Goal: Communication & Community: Answer question/provide support

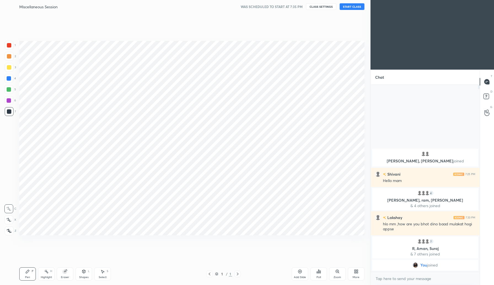
scroll to position [27344, 27244]
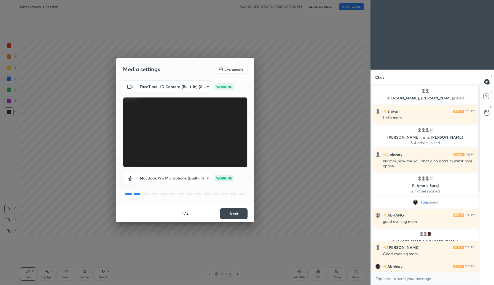
click at [234, 215] on button "Next" at bounding box center [234, 213] width 28 height 11
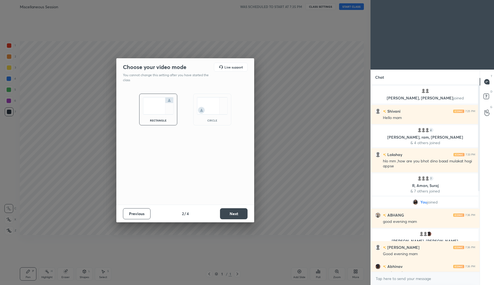
click at [234, 215] on button "Next" at bounding box center [234, 213] width 28 height 11
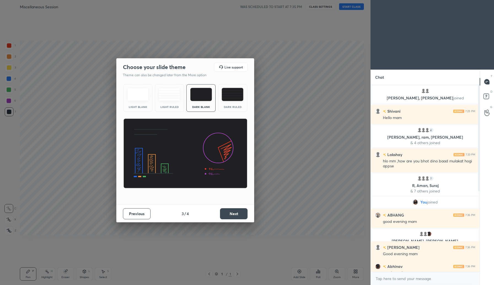
click at [234, 215] on button "Next" at bounding box center [234, 213] width 28 height 11
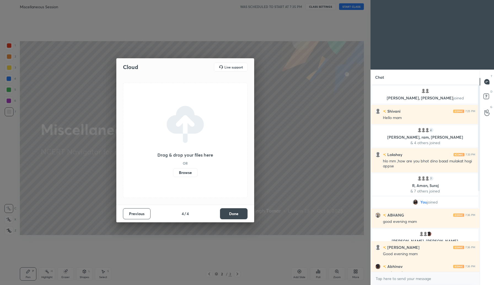
click at [227, 213] on button "Done" at bounding box center [234, 213] width 28 height 11
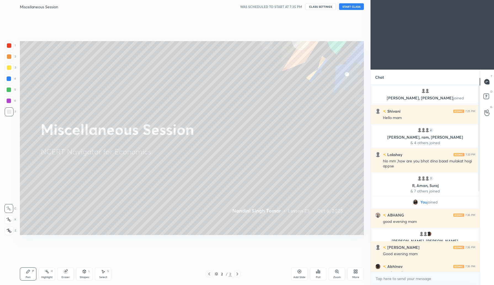
click at [345, 9] on button "START CLASS" at bounding box center [351, 6] width 25 height 7
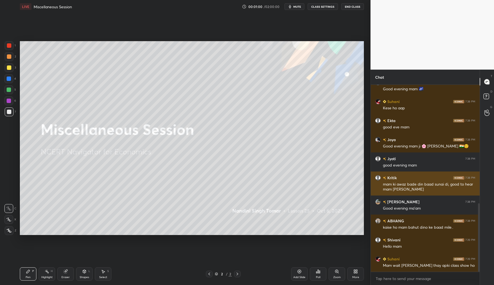
scroll to position [324, 0]
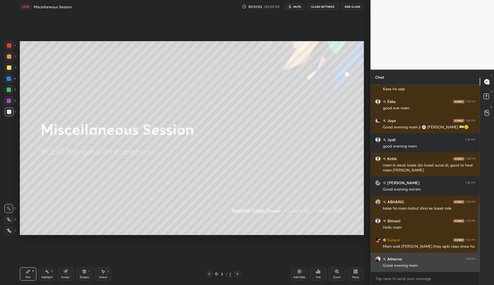
click at [378, 259] on img "grid" at bounding box center [379, 259] width 6 height 6
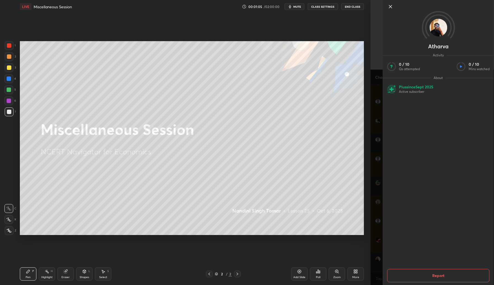
click at [392, 7] on icon at bounding box center [390, 6] width 7 height 7
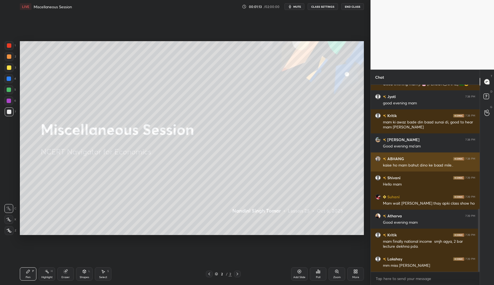
scroll to position [380, 0]
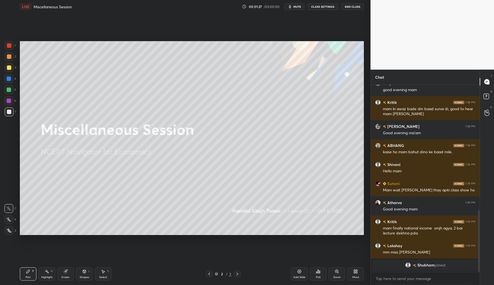
drag, startPoint x: 10, startPoint y: 69, endPoint x: 19, endPoint y: 65, distance: 9.6
click at [10, 68] on div at bounding box center [9, 67] width 4 height 4
drag, startPoint x: 10, startPoint y: 111, endPoint x: 16, endPoint y: 107, distance: 7.1
click at [10, 111] on div at bounding box center [9, 112] width 4 height 4
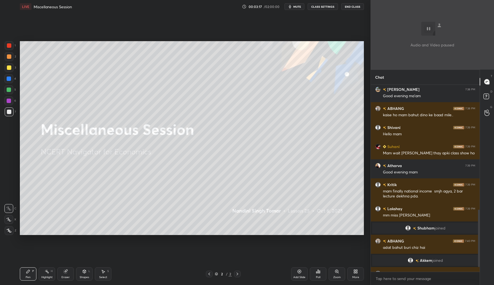
scroll to position [422, 0]
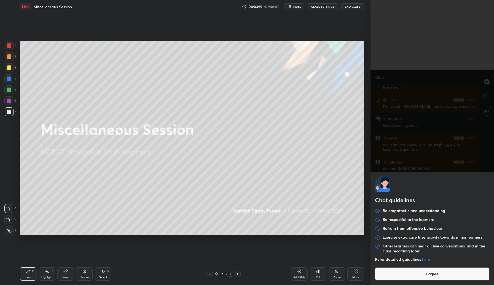
click at [396, 282] on body "1 2 3 4 5 6 7 C X Z C X Z E E Erase all H H LIVE Miscellaneous Session 00:03:19…" at bounding box center [247, 142] width 494 height 285
click at [409, 275] on button "I agree" at bounding box center [432, 273] width 115 height 13
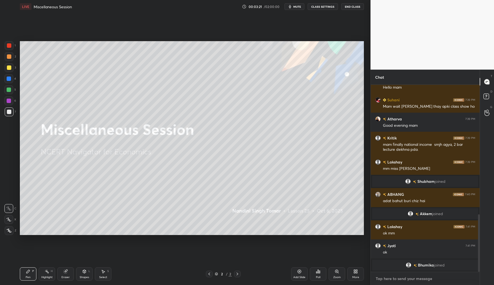
click at [394, 279] on textarea at bounding box center [426, 278] width 100 height 9
paste textarea "Join the Telegram Groups: General Studies (GS): [URL][DOMAIN_NAME] Psychology O…"
type textarea "Join the Telegram Groups: General Studies (GS): [URL][DOMAIN_NAME] Psychology O…"
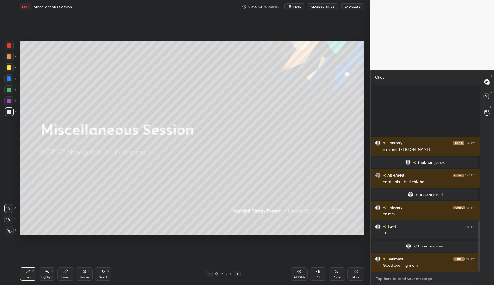
scroll to position [494, 0]
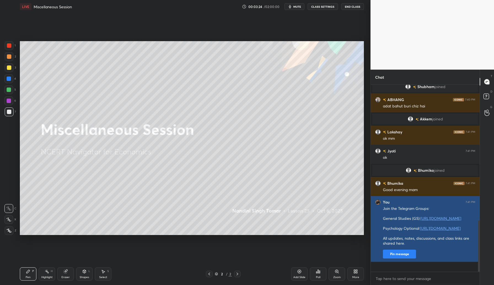
click at [405, 258] on button "Pin message" at bounding box center [399, 253] width 33 height 9
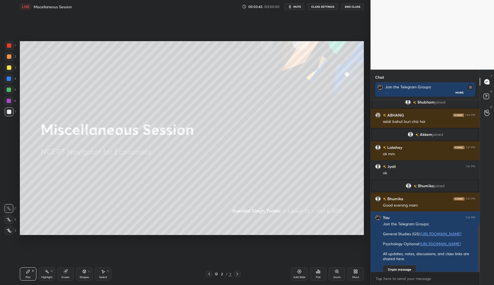
click at [297, 271] on div "Add Slide" at bounding box center [299, 273] width 17 height 13
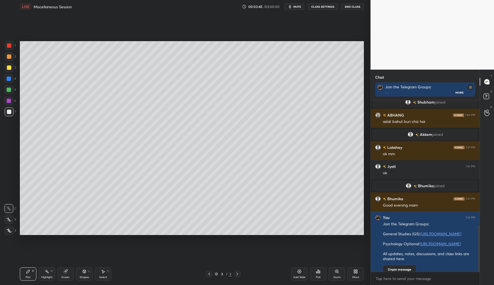
drag, startPoint x: 10, startPoint y: 57, endPoint x: 19, endPoint y: 55, distance: 8.6
click at [11, 58] on div at bounding box center [9, 56] width 9 height 9
drag, startPoint x: 61, startPoint y: 270, endPoint x: 64, endPoint y: 269, distance: 3.3
click at [63, 271] on div "Eraser" at bounding box center [65, 273] width 17 height 13
click at [9, 219] on icon at bounding box center [9, 219] width 4 height 5
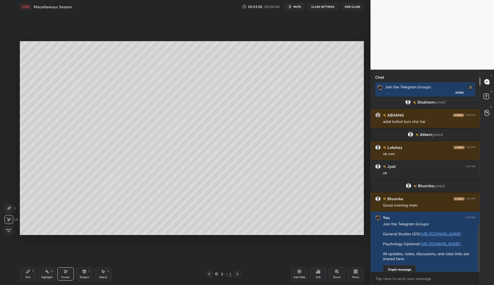
drag, startPoint x: 28, startPoint y: 271, endPoint x: 31, endPoint y: 238, distance: 32.6
click at [28, 270] on icon at bounding box center [27, 271] width 3 height 3
click at [28, 267] on div "Pen P Highlight H Eraser Shapes L Select S 3 / 3 Add Slide Poll Zoom More" at bounding box center [192, 274] width 344 height 22
drag, startPoint x: 29, startPoint y: 276, endPoint x: 30, endPoint y: 273, distance: 3.3
click at [30, 273] on div "Pen P" at bounding box center [28, 273] width 17 height 13
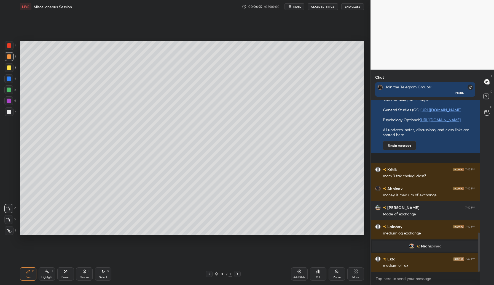
scroll to position [579, 0]
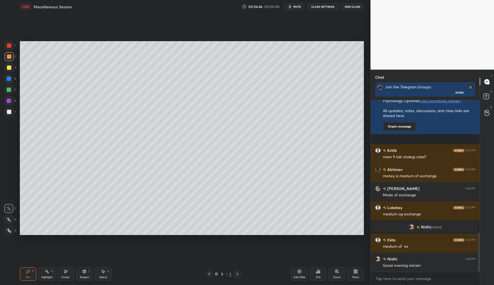
drag, startPoint x: 10, startPoint y: 67, endPoint x: 19, endPoint y: 76, distance: 13.1
click at [10, 68] on div at bounding box center [9, 67] width 4 height 4
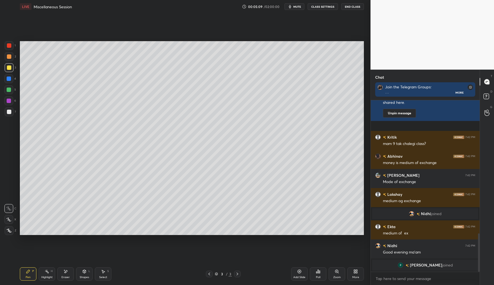
click at [11, 57] on div at bounding box center [9, 56] width 9 height 9
drag, startPoint x: 10, startPoint y: 68, endPoint x: 15, endPoint y: 67, distance: 5.3
click at [11, 68] on div at bounding box center [9, 67] width 4 height 4
click at [10, 78] on div at bounding box center [9, 78] width 4 height 4
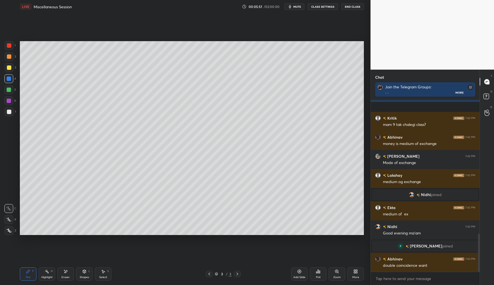
scroll to position [614, 0]
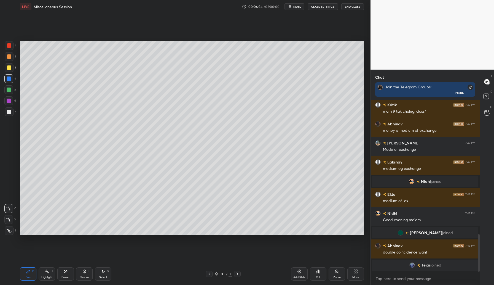
click at [298, 271] on icon at bounding box center [299, 271] width 4 height 4
drag, startPoint x: 9, startPoint y: 88, endPoint x: 17, endPoint y: 83, distance: 9.3
click at [10, 88] on div at bounding box center [9, 89] width 4 height 4
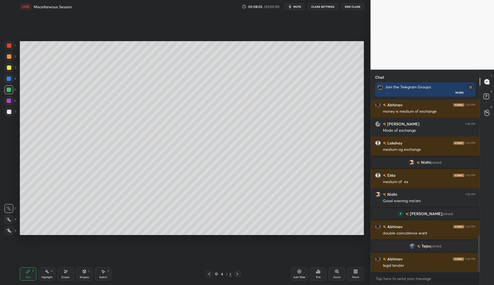
click at [8, 56] on div at bounding box center [9, 56] width 4 height 4
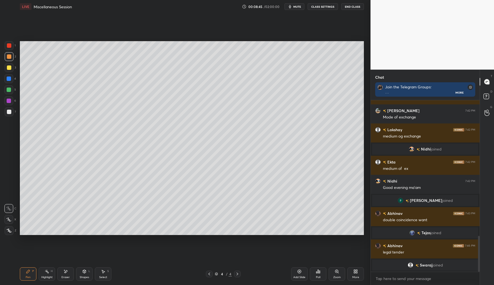
drag, startPoint x: 11, startPoint y: 67, endPoint x: 16, endPoint y: 77, distance: 11.0
click at [10, 68] on div at bounding box center [9, 67] width 9 height 9
click at [300, 270] on icon at bounding box center [299, 271] width 4 height 4
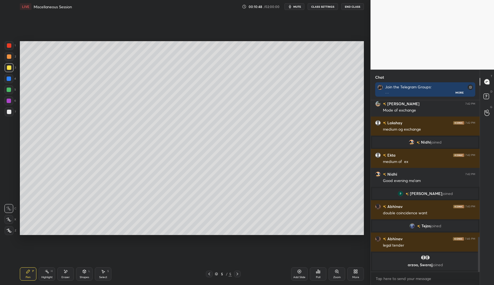
scroll to position [672, 0]
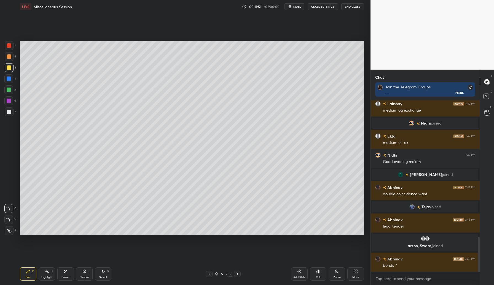
drag, startPoint x: 10, startPoint y: 90, endPoint x: 16, endPoint y: 94, distance: 7.1
click at [10, 90] on div at bounding box center [9, 89] width 4 height 4
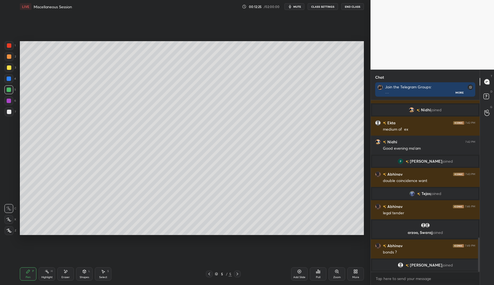
scroll to position [704, 0]
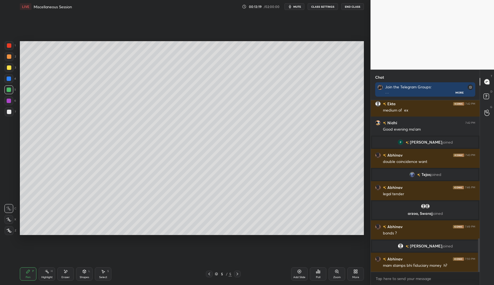
click at [299, 273] on icon at bounding box center [300, 272] width 4 height 4
click at [10, 67] on div at bounding box center [9, 67] width 4 height 4
click at [297, 273] on div "Add Slide" at bounding box center [299, 273] width 17 height 13
click at [84, 272] on icon at bounding box center [84, 271] width 3 height 3
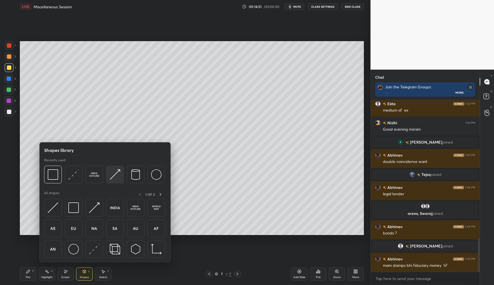
click at [116, 177] on img at bounding box center [115, 174] width 10 height 10
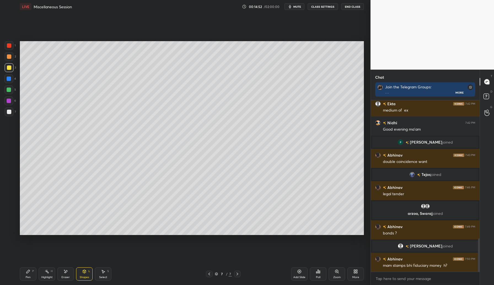
click at [84, 273] on div "Shapes L" at bounding box center [84, 273] width 17 height 13
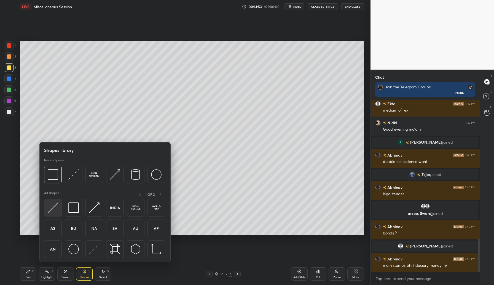
click at [55, 208] on img at bounding box center [53, 207] width 10 height 10
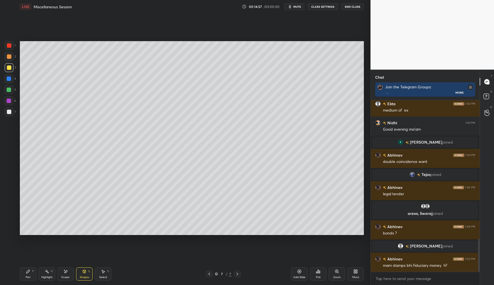
scroll to position [718, 0]
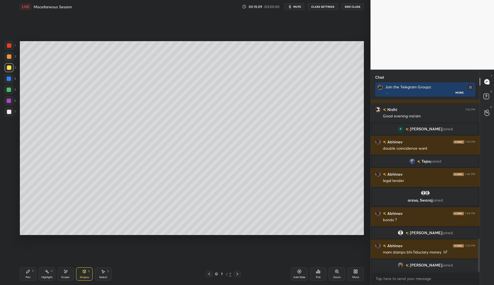
drag, startPoint x: 24, startPoint y: 271, endPoint x: 40, endPoint y: 259, distance: 19.9
click at [24, 271] on div "Pen P" at bounding box center [28, 273] width 17 height 13
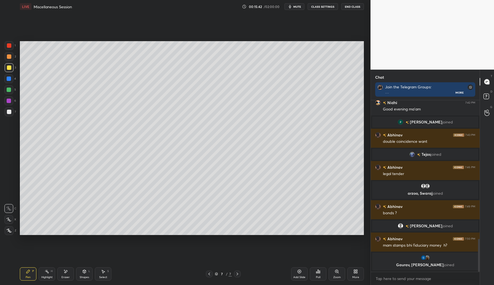
drag, startPoint x: 67, startPoint y: 271, endPoint x: 81, endPoint y: 264, distance: 15.9
click at [68, 271] on div "Eraser" at bounding box center [65, 273] width 17 height 13
drag, startPoint x: 30, startPoint y: 270, endPoint x: 32, endPoint y: 268, distance: 2.9
click at [31, 269] on div "Pen P" at bounding box center [28, 273] width 17 height 13
drag, startPoint x: 84, startPoint y: 272, endPoint x: 88, endPoint y: 272, distance: 3.6
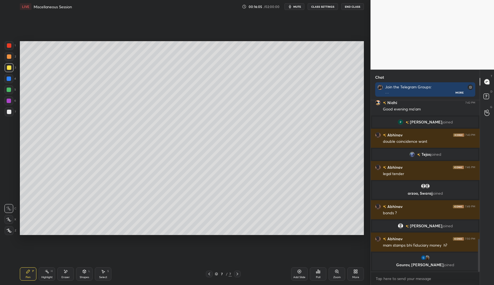
click at [84, 273] on div "Shapes L" at bounding box center [84, 273] width 17 height 13
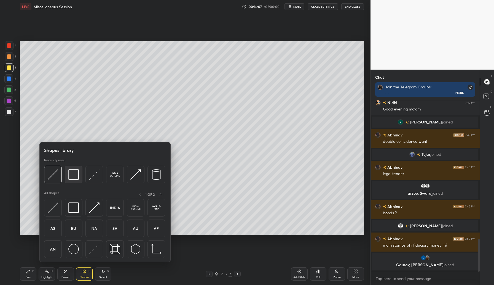
click at [74, 178] on img at bounding box center [73, 174] width 10 height 10
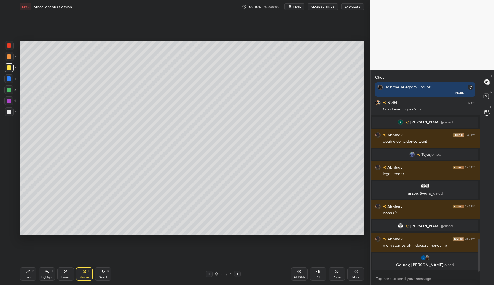
click at [300, 272] on icon at bounding box center [299, 271] width 4 height 4
click at [7, 47] on div at bounding box center [9, 45] width 9 height 9
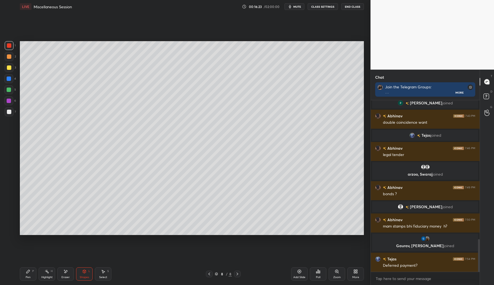
drag, startPoint x: 27, startPoint y: 269, endPoint x: 30, endPoint y: 262, distance: 7.0
click at [27, 268] on div "Pen P" at bounding box center [28, 273] width 17 height 13
click at [65, 271] on icon at bounding box center [65, 271] width 4 height 5
click at [49, 61] on div "Setting up your live class Poll for secs No correct answer Start poll" at bounding box center [192, 137] width 349 height 249
drag, startPoint x: 30, startPoint y: 270, endPoint x: 37, endPoint y: 260, distance: 12.0
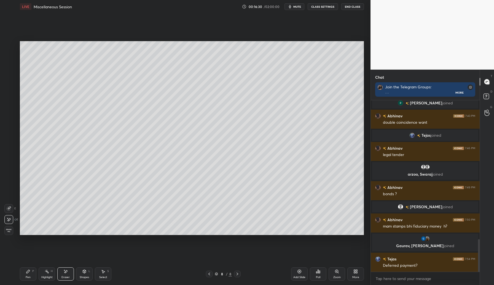
click at [31, 270] on div "Pen P" at bounding box center [28, 273] width 17 height 13
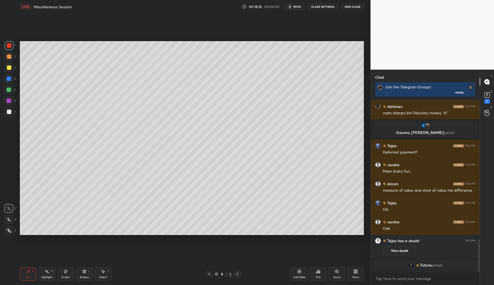
scroll to position [744, 0]
click at [300, 272] on icon at bounding box center [300, 272] width 4 height 4
drag, startPoint x: 10, startPoint y: 58, endPoint x: 17, endPoint y: 57, distance: 7.2
click at [10, 57] on div at bounding box center [9, 56] width 4 height 4
click at [9, 100] on div at bounding box center [9, 101] width 4 height 4
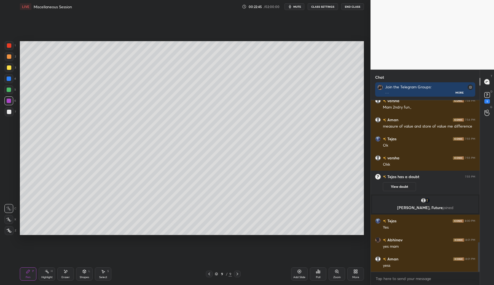
scroll to position [822, 0]
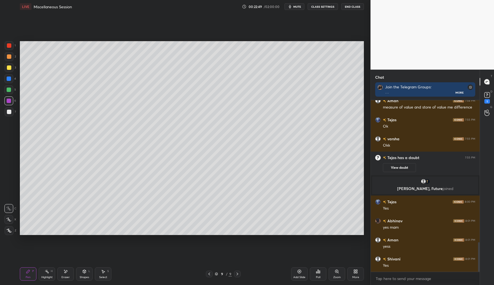
click at [9, 112] on div at bounding box center [9, 112] width 4 height 4
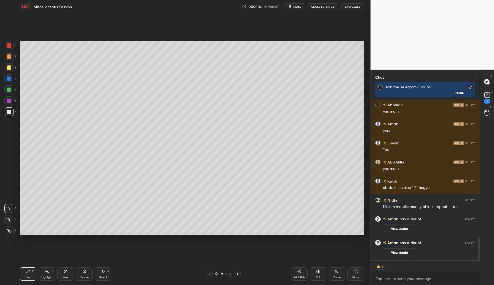
scroll to position [933, 0]
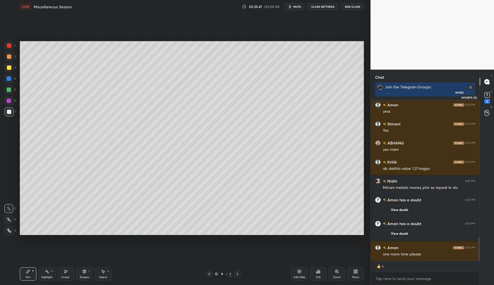
click at [486, 96] on rect at bounding box center [487, 94] width 5 height 5
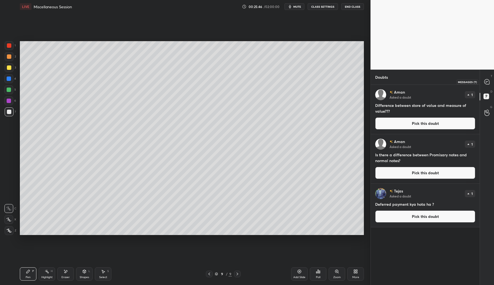
click at [488, 82] on icon at bounding box center [487, 81] width 5 height 5
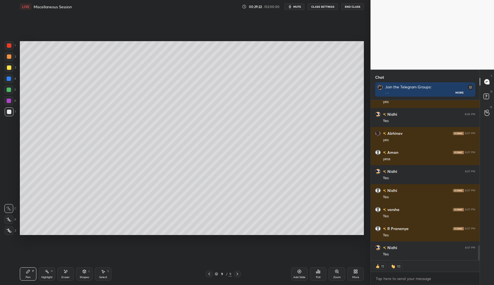
scroll to position [1539, 0]
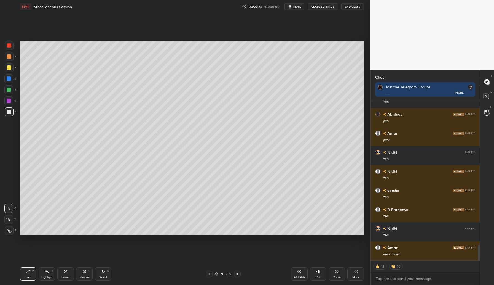
click at [302, 274] on div "Add Slide" at bounding box center [299, 273] width 17 height 13
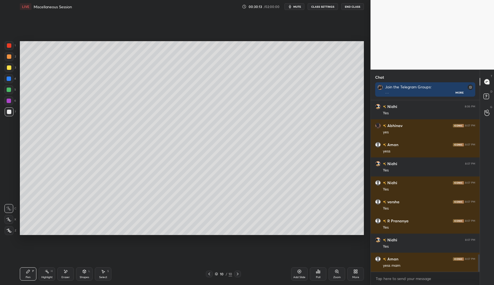
click at [11, 101] on div at bounding box center [9, 101] width 4 height 4
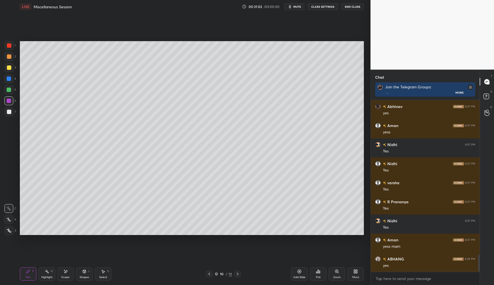
scroll to position [1566, 0]
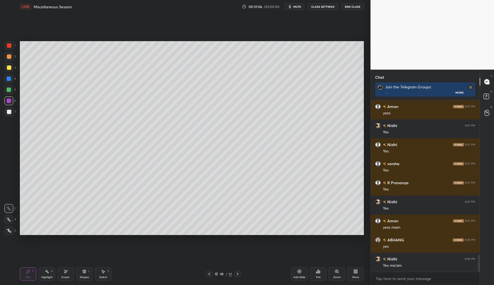
click at [10, 89] on div at bounding box center [9, 89] width 4 height 4
drag, startPoint x: 10, startPoint y: 112, endPoint x: 14, endPoint y: 109, distance: 5.2
click at [10, 112] on div at bounding box center [9, 112] width 4 height 4
click at [12, 101] on div at bounding box center [8, 100] width 9 height 9
drag, startPoint x: 11, startPoint y: 68, endPoint x: 18, endPoint y: 70, distance: 7.0
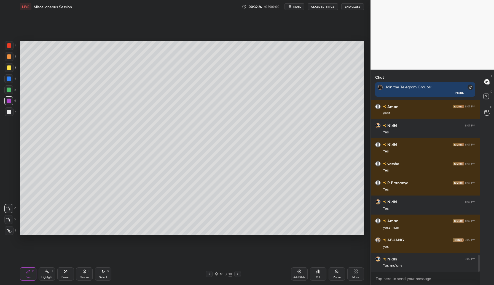
click at [10, 68] on div at bounding box center [9, 67] width 9 height 9
click at [10, 111] on div at bounding box center [9, 112] width 4 height 4
drag, startPoint x: 11, startPoint y: 101, endPoint x: 18, endPoint y: 99, distance: 7.9
click at [12, 101] on div at bounding box center [8, 100] width 9 height 9
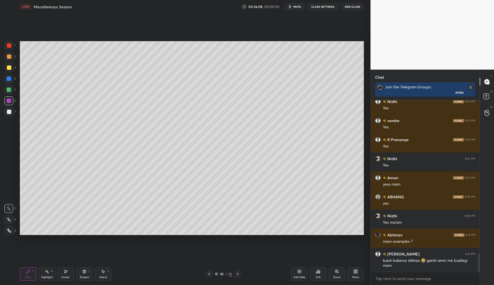
scroll to position [1455, 0]
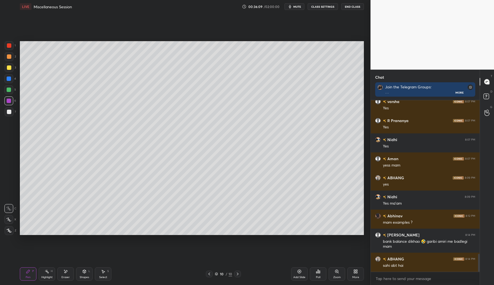
click at [303, 274] on div "Add Slide" at bounding box center [299, 273] width 17 height 13
drag, startPoint x: 10, startPoint y: 68, endPoint x: 12, endPoint y: 66, distance: 3.1
click at [10, 68] on div at bounding box center [9, 67] width 4 height 4
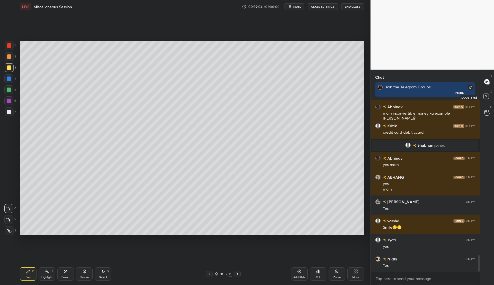
scroll to position [0, 0]
click at [486, 96] on rect at bounding box center [486, 96] width 5 height 5
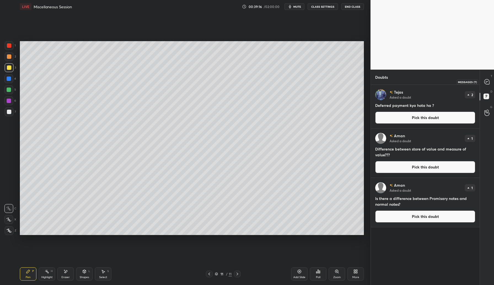
click at [488, 79] on icon at bounding box center [487, 81] width 5 height 5
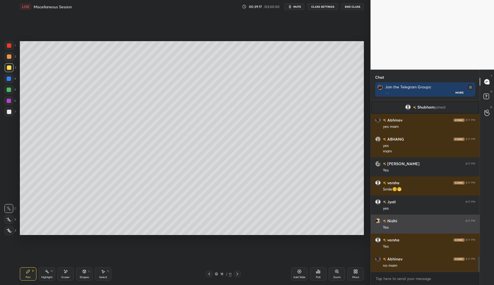
scroll to position [1798, 0]
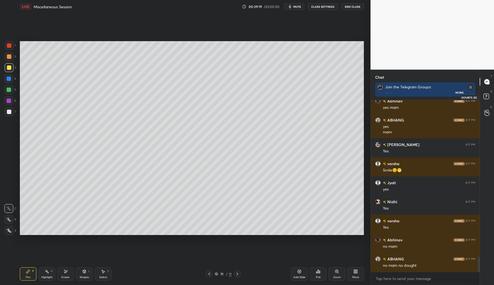
click at [486, 96] on icon at bounding box center [487, 96] width 2 height 2
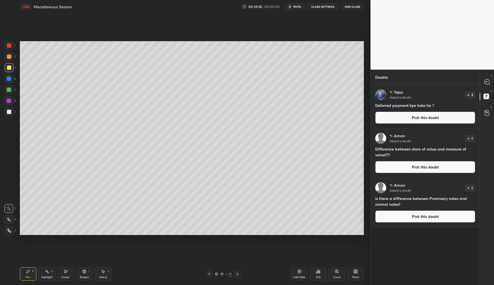
click at [421, 120] on button "Pick this doubt" at bounding box center [426, 117] width 100 height 12
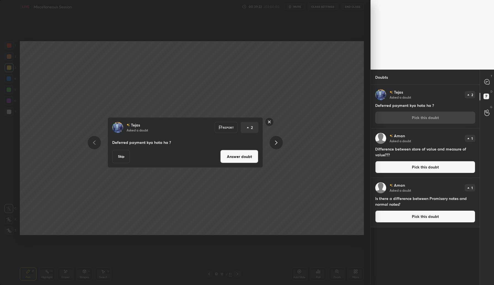
click at [238, 159] on button "Answer doubt" at bounding box center [239, 156] width 38 height 13
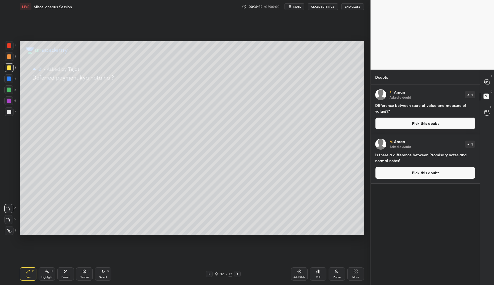
drag, startPoint x: 65, startPoint y: 272, endPoint x: 69, endPoint y: 265, distance: 8.3
click at [65, 272] on icon at bounding box center [66, 271] width 3 height 3
drag, startPoint x: 28, startPoint y: 269, endPoint x: 35, endPoint y: 260, distance: 11.1
click at [28, 269] on icon at bounding box center [28, 271] width 4 height 4
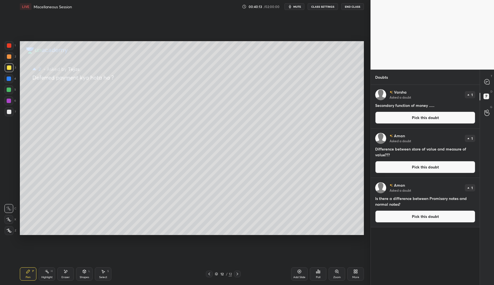
click at [10, 79] on div at bounding box center [9, 78] width 4 height 4
click at [484, 84] on div at bounding box center [487, 82] width 11 height 10
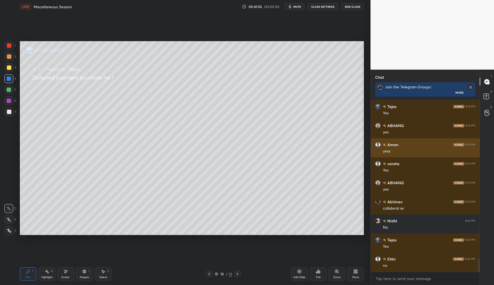
scroll to position [2055, 0]
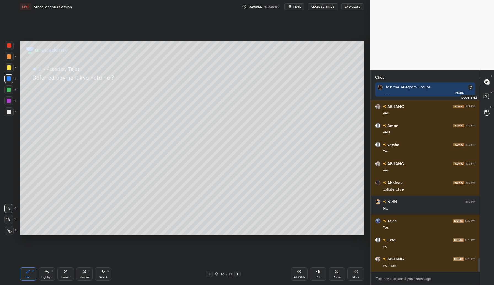
click at [489, 99] on rect at bounding box center [486, 96] width 5 height 5
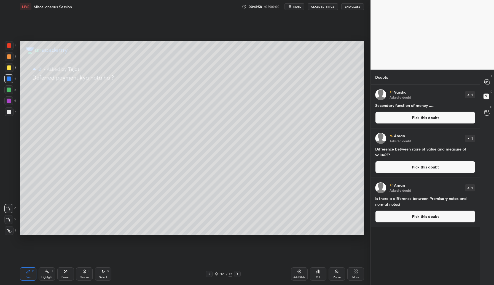
click at [419, 118] on button "Pick this doubt" at bounding box center [426, 117] width 100 height 12
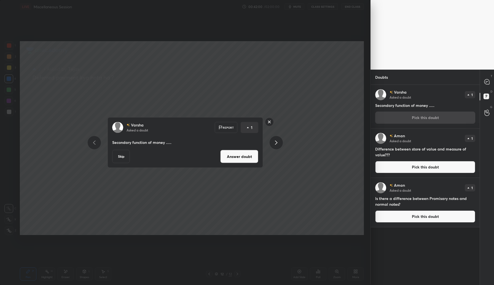
click at [241, 155] on button "Answer doubt" at bounding box center [239, 156] width 38 height 13
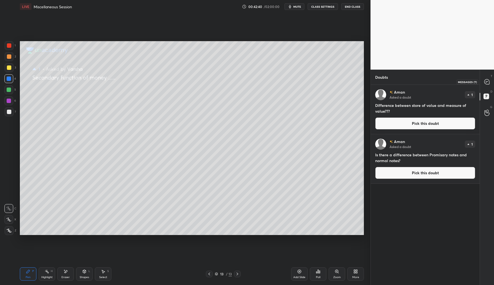
click at [488, 78] on div at bounding box center [487, 82] width 11 height 10
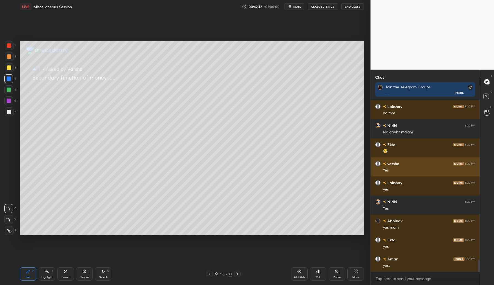
scroll to position [2222, 0]
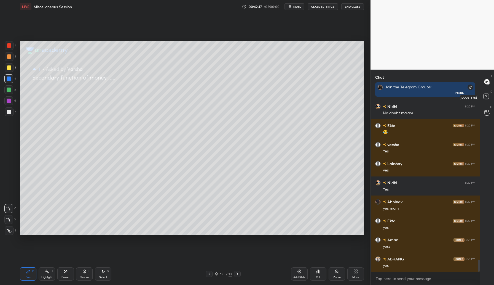
click at [486, 98] on rect at bounding box center [486, 96] width 5 height 5
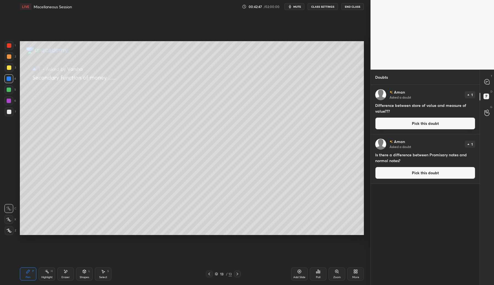
scroll to position [198, 107]
click at [10, 67] on div at bounding box center [9, 67] width 4 height 4
click at [486, 82] on icon at bounding box center [486, 82] width 1 height 0
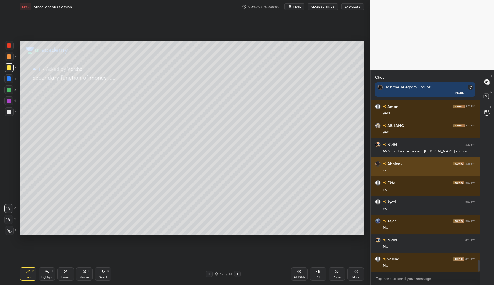
scroll to position [2374, 0]
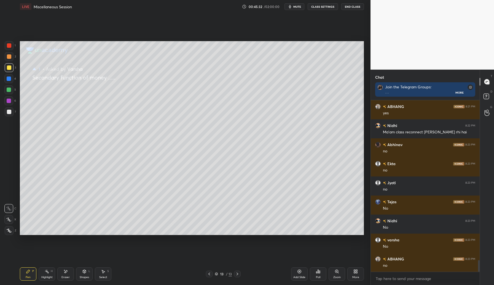
drag, startPoint x: 10, startPoint y: 78, endPoint x: 16, endPoint y: 80, distance: 6.1
click at [11, 78] on div at bounding box center [9, 78] width 4 height 4
click at [10, 99] on div at bounding box center [9, 101] width 4 height 4
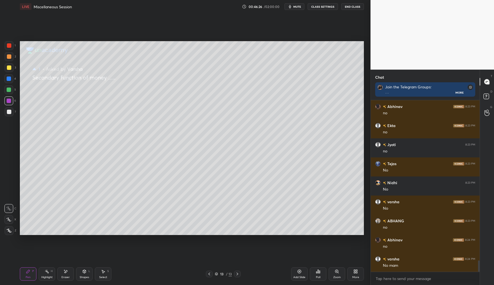
scroll to position [2431, 0]
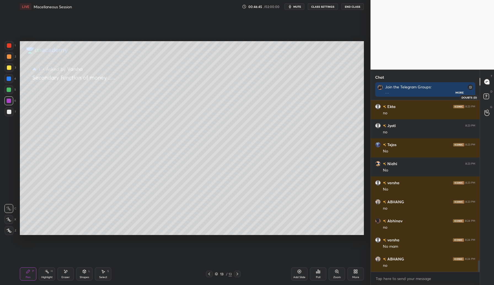
click at [485, 100] on icon at bounding box center [488, 97] width 10 height 10
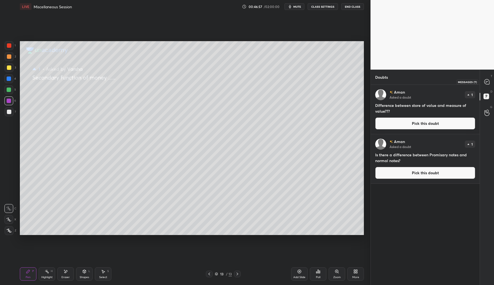
click at [488, 83] on icon at bounding box center [487, 81] width 5 height 5
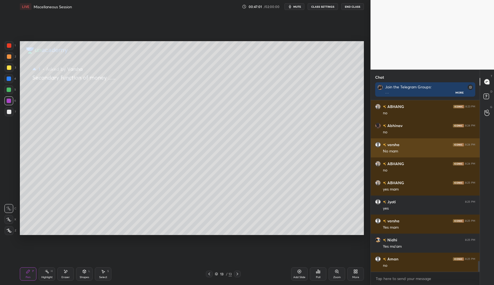
scroll to position [2545, 0]
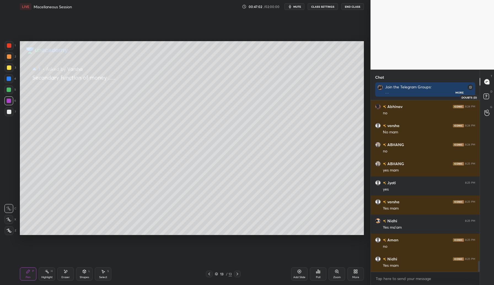
click at [489, 97] on rect at bounding box center [486, 96] width 5 height 5
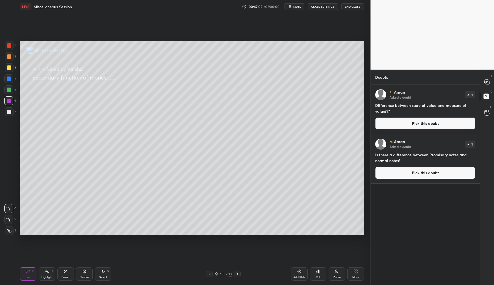
scroll to position [198, 107]
click at [429, 124] on button "Pick this doubt" at bounding box center [426, 123] width 100 height 12
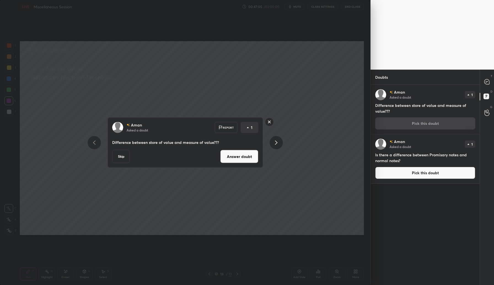
click at [240, 159] on button "Answer doubt" at bounding box center [239, 156] width 38 height 13
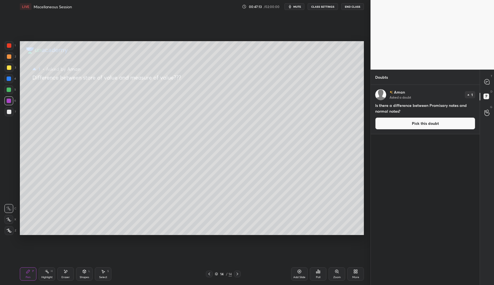
drag, startPoint x: 11, startPoint y: 68, endPoint x: 19, endPoint y: 66, distance: 8.1
click at [11, 68] on div at bounding box center [9, 67] width 9 height 9
click at [487, 81] on icon at bounding box center [487, 81] width 5 height 5
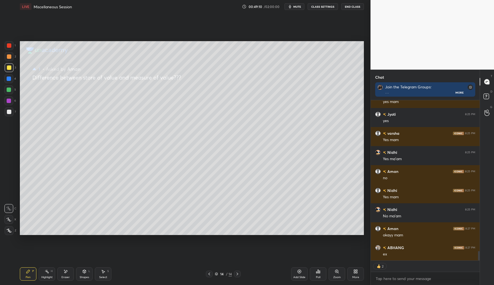
scroll to position [2620, 0]
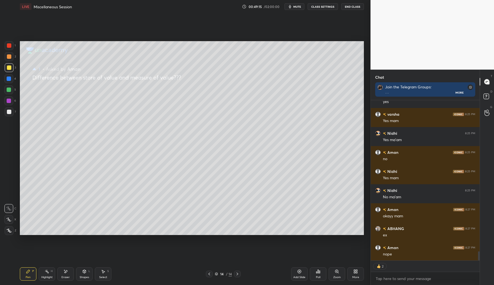
click at [11, 56] on div at bounding box center [9, 56] width 9 height 9
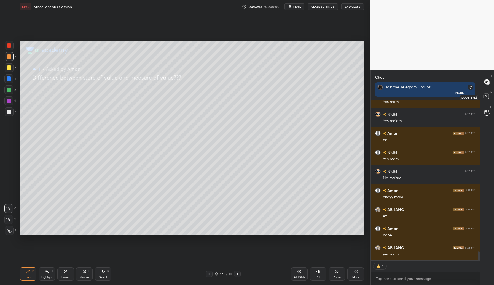
scroll to position [2658, 0]
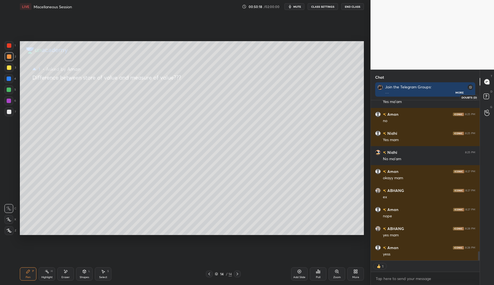
click at [488, 97] on rect at bounding box center [486, 96] width 5 height 5
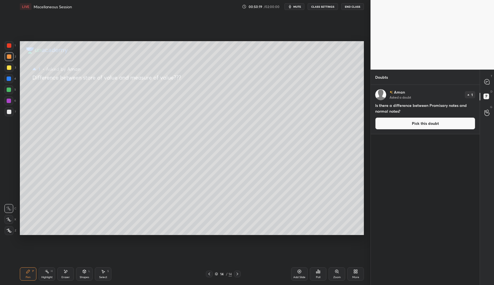
click at [433, 125] on button "Pick this doubt" at bounding box center [426, 123] width 100 height 12
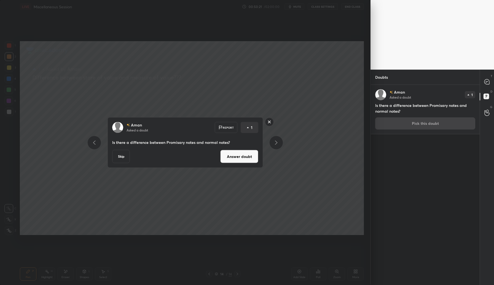
click at [234, 154] on button "Answer doubt" at bounding box center [239, 156] width 38 height 13
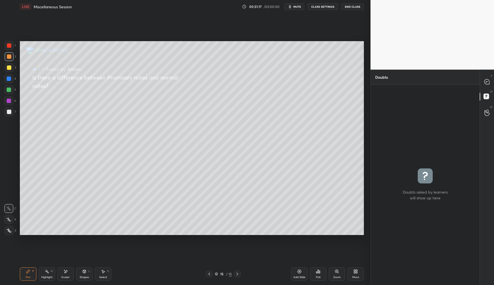
click at [10, 70] on div at bounding box center [9, 67] width 9 height 9
drag, startPoint x: 69, startPoint y: 272, endPoint x: 84, endPoint y: 263, distance: 17.1
click at [70, 272] on div "Eraser" at bounding box center [65, 273] width 17 height 13
drag, startPoint x: 27, startPoint y: 273, endPoint x: 38, endPoint y: 260, distance: 16.8
click at [27, 272] on icon at bounding box center [27, 271] width 3 height 3
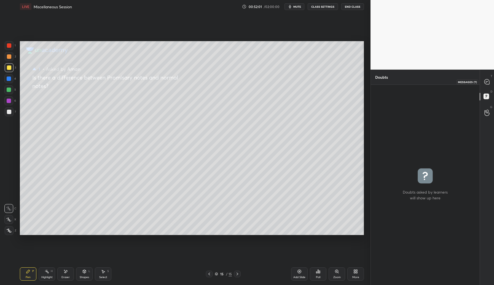
click at [490, 84] on icon at bounding box center [488, 82] width 6 height 6
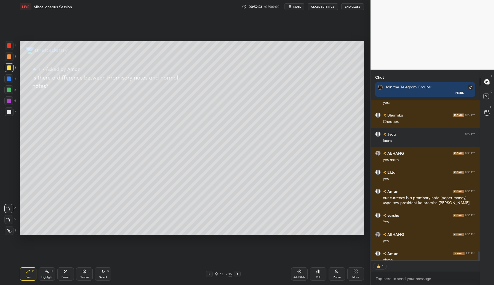
scroll to position [2826, 0]
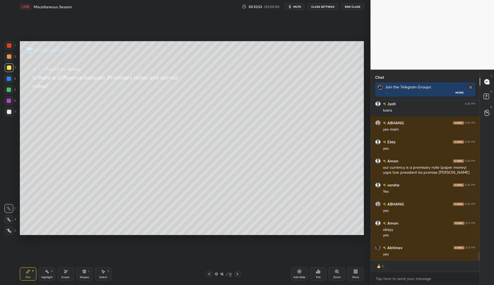
click at [301, 274] on div "Add Slide" at bounding box center [299, 273] width 17 height 13
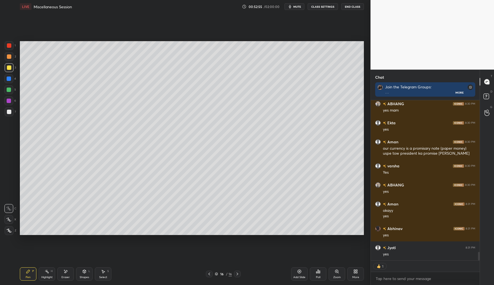
drag, startPoint x: 10, startPoint y: 55, endPoint x: 18, endPoint y: 49, distance: 10.1
click at [10, 55] on div at bounding box center [9, 56] width 4 height 4
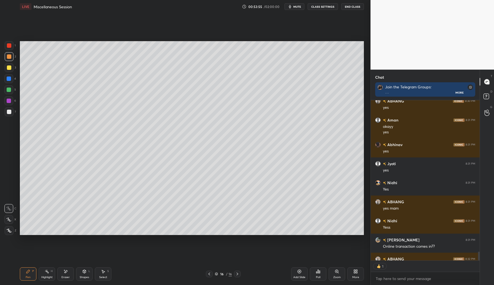
scroll to position [2, 2]
click at [8, 69] on div at bounding box center [9, 67] width 4 height 4
drag, startPoint x: 10, startPoint y: 79, endPoint x: 19, endPoint y: 82, distance: 8.6
click at [10, 79] on div at bounding box center [9, 78] width 4 height 4
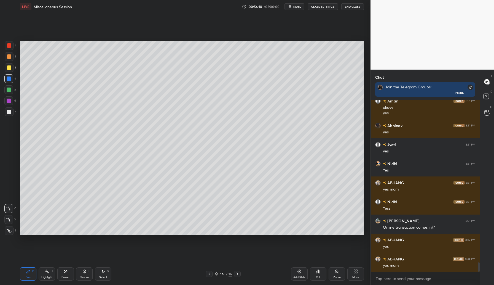
scroll to position [2967, 0]
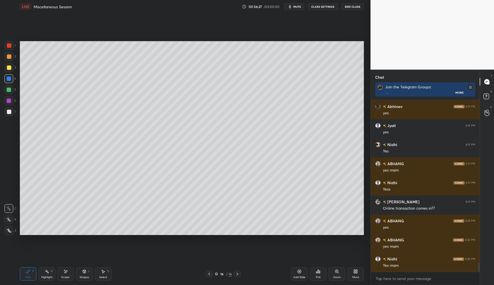
click at [298, 274] on div "Add Slide" at bounding box center [299, 273] width 17 height 13
drag, startPoint x: 10, startPoint y: 57, endPoint x: 19, endPoint y: 54, distance: 8.9
click at [11, 57] on div at bounding box center [9, 56] width 4 height 4
click at [11, 69] on div at bounding box center [9, 67] width 9 height 9
click at [9, 92] on div at bounding box center [9, 89] width 4 height 4
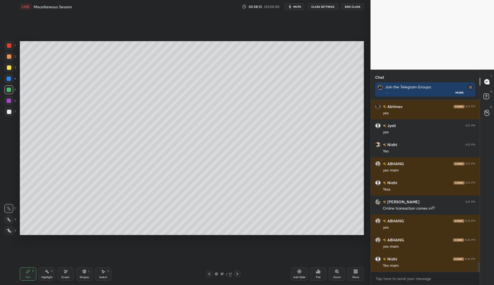
click at [9, 79] on div at bounding box center [9, 78] width 4 height 4
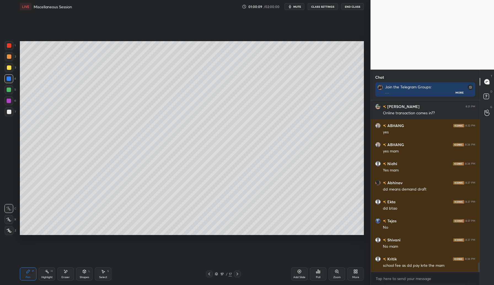
scroll to position [3081, 0]
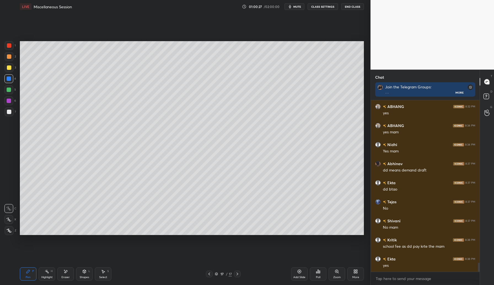
drag, startPoint x: 8, startPoint y: 69, endPoint x: 13, endPoint y: 75, distance: 7.5
click at [8, 69] on div at bounding box center [9, 67] width 4 height 4
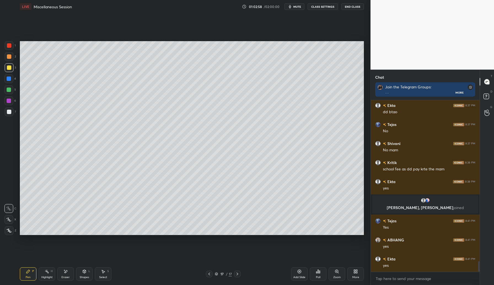
scroll to position [2625, 0]
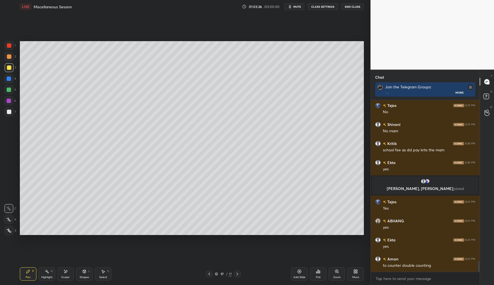
click at [11, 100] on div at bounding box center [9, 101] width 4 height 4
drag, startPoint x: 303, startPoint y: 270, endPoint x: 306, endPoint y: 268, distance: 3.2
click at [303, 269] on div "Add Slide" at bounding box center [299, 273] width 17 height 13
click at [11, 57] on div at bounding box center [9, 56] width 4 height 4
click at [10, 79] on div at bounding box center [9, 78] width 4 height 4
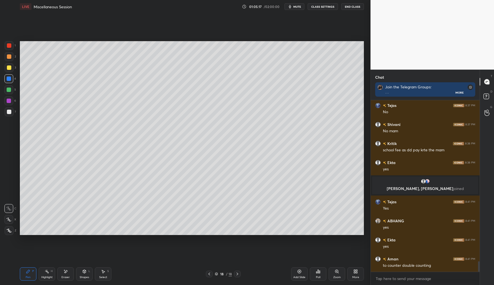
click at [9, 57] on div at bounding box center [9, 56] width 4 height 4
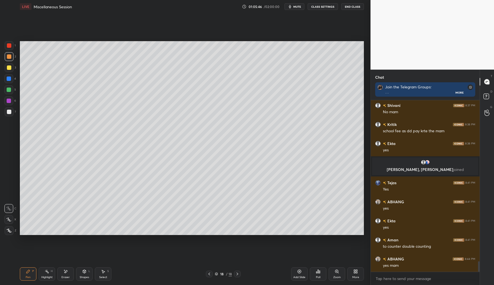
click at [10, 90] on div at bounding box center [9, 89] width 4 height 4
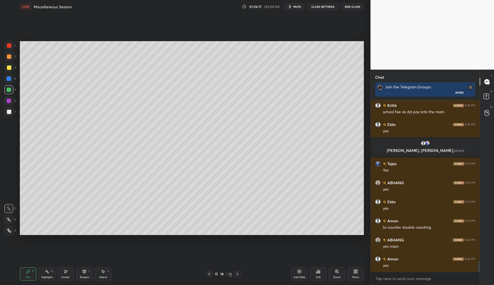
click at [11, 102] on div at bounding box center [8, 100] width 9 height 9
click at [10, 113] on div at bounding box center [9, 112] width 4 height 4
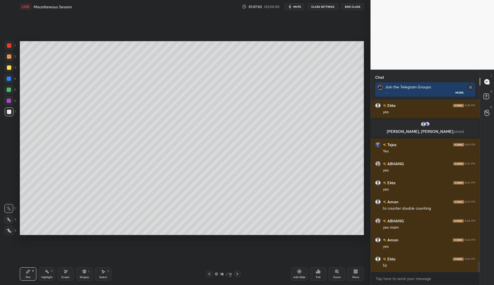
click at [10, 91] on div at bounding box center [9, 89] width 4 height 4
click at [10, 47] on div at bounding box center [9, 45] width 4 height 4
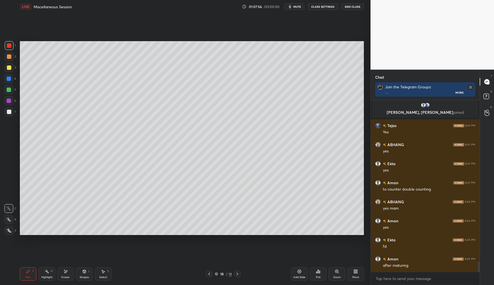
click at [11, 68] on div at bounding box center [9, 67] width 9 height 9
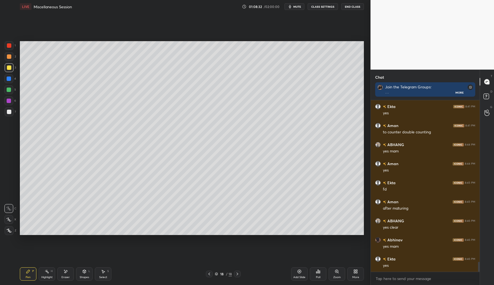
scroll to position [2772, 0]
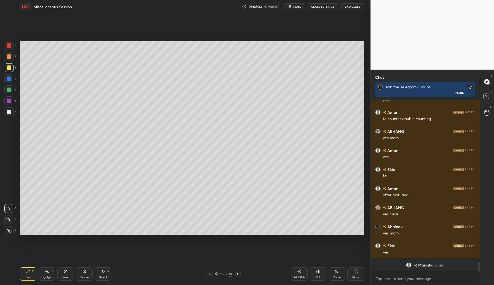
click at [298, 272] on icon at bounding box center [299, 271] width 4 height 4
click at [11, 56] on div at bounding box center [9, 56] width 9 height 9
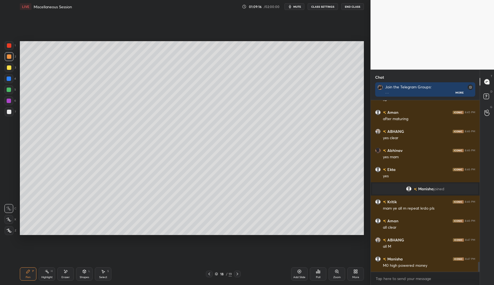
scroll to position [2794, 0]
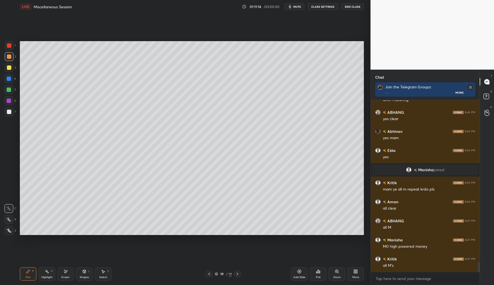
drag, startPoint x: 8, startPoint y: 66, endPoint x: 19, endPoint y: 68, distance: 11.7
click at [9, 66] on div at bounding box center [9, 67] width 4 height 4
drag, startPoint x: 8, startPoint y: 89, endPoint x: 16, endPoint y: 90, distance: 7.7
click at [9, 89] on div at bounding box center [9, 89] width 4 height 4
drag, startPoint x: 10, startPoint y: 111, endPoint x: 17, endPoint y: 112, distance: 7.5
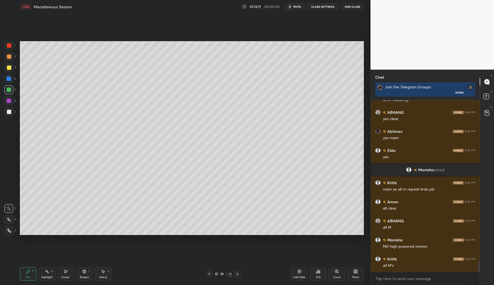
click at [11, 111] on div at bounding box center [9, 111] width 9 height 9
click at [10, 101] on div at bounding box center [9, 101] width 4 height 4
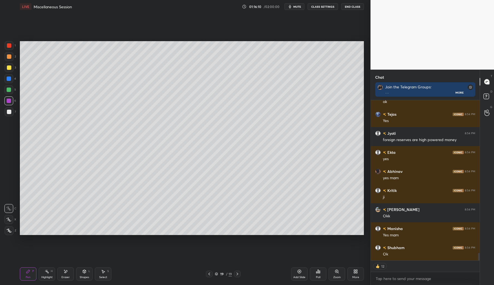
scroll to position [3254, 0]
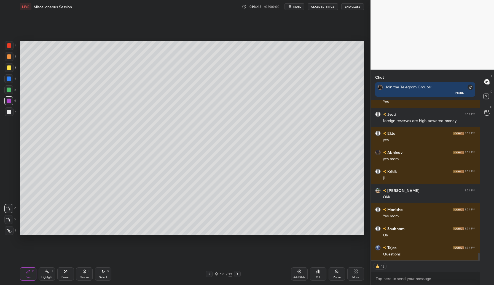
drag, startPoint x: 299, startPoint y: 273, endPoint x: 302, endPoint y: 272, distance: 3.7
click at [299, 272] on icon at bounding box center [299, 271] width 4 height 4
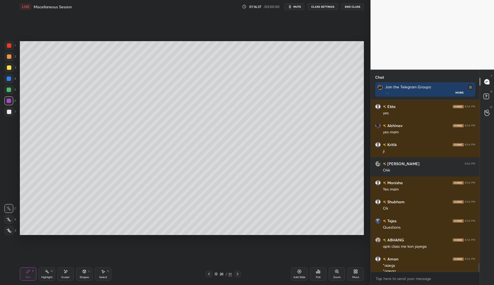
scroll to position [3286, 0]
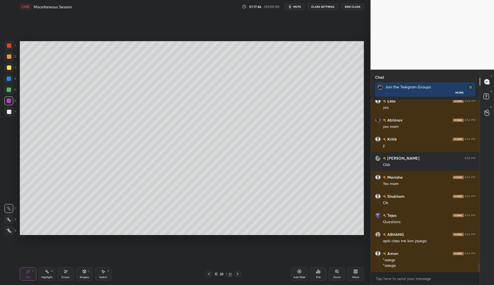
drag, startPoint x: 10, startPoint y: 114, endPoint x: 13, endPoint y: 115, distance: 2.8
click at [11, 115] on div at bounding box center [9, 111] width 9 height 9
click at [319, 273] on icon at bounding box center [318, 271] width 4 height 4
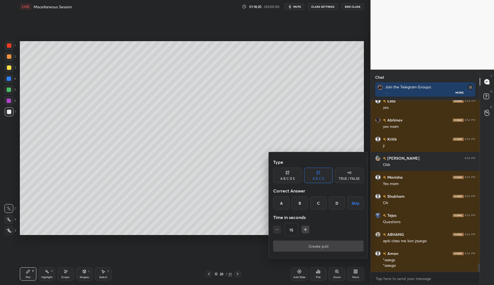
click at [322, 208] on div "C" at bounding box center [318, 202] width 16 height 13
click at [316, 247] on button "Create poll" at bounding box center [318, 245] width 91 height 11
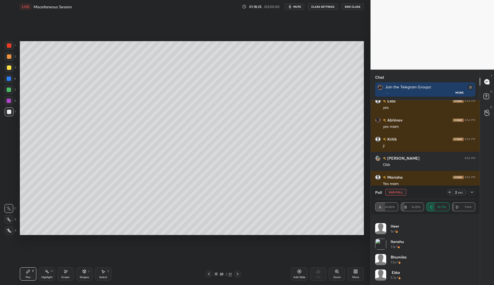
scroll to position [0, 0]
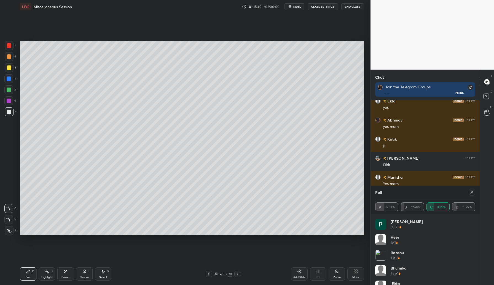
click at [470, 193] on icon at bounding box center [472, 192] width 4 height 4
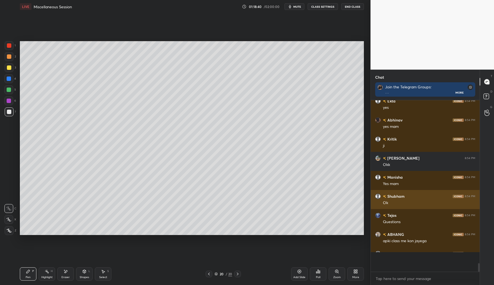
scroll to position [2, 2]
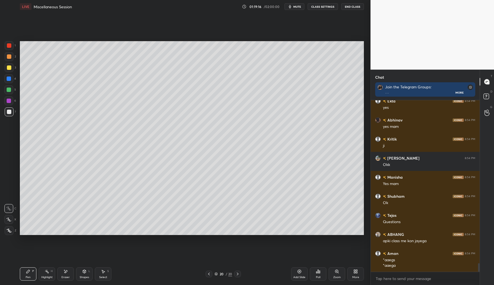
click at [297, 272] on icon at bounding box center [299, 271] width 4 height 4
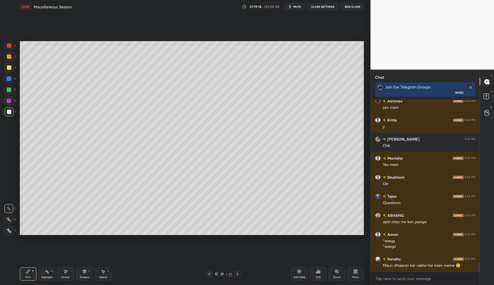
drag, startPoint x: 9, startPoint y: 68, endPoint x: 11, endPoint y: 65, distance: 3.2
click at [9, 68] on div at bounding box center [9, 67] width 4 height 4
drag, startPoint x: 9, startPoint y: 89, endPoint x: 19, endPoint y: 84, distance: 10.5
click at [10, 88] on div at bounding box center [9, 89] width 4 height 4
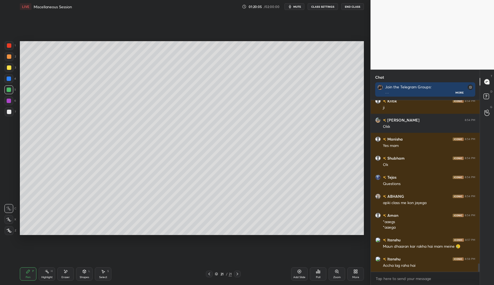
scroll to position [3343, 0]
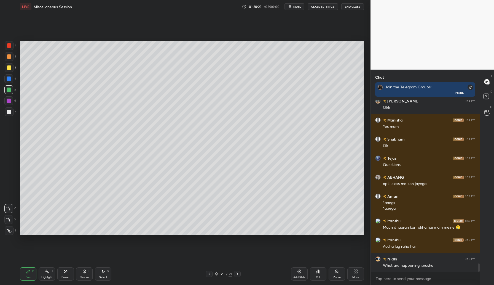
click at [317, 272] on icon at bounding box center [316, 272] width 1 height 1
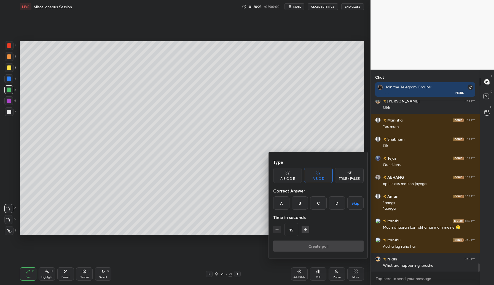
drag, startPoint x: 283, startPoint y: 200, endPoint x: 286, endPoint y: 198, distance: 3.5
click at [283, 201] on div "A" at bounding box center [281, 202] width 16 height 13
drag, startPoint x: 319, startPoint y: 246, endPoint x: 322, endPoint y: 249, distance: 4.0
click at [318, 247] on button "Create poll" at bounding box center [318, 245] width 91 height 11
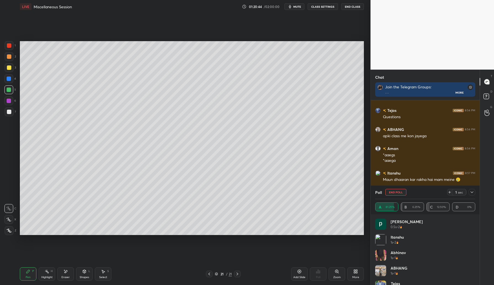
scroll to position [3410, 0]
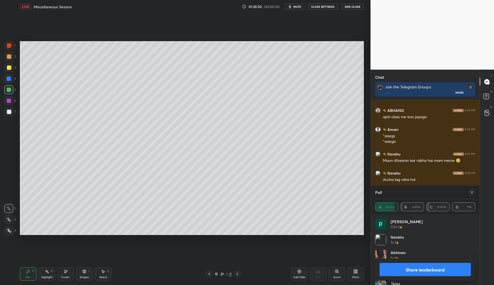
click at [473, 193] on icon at bounding box center [472, 192] width 3 height 3
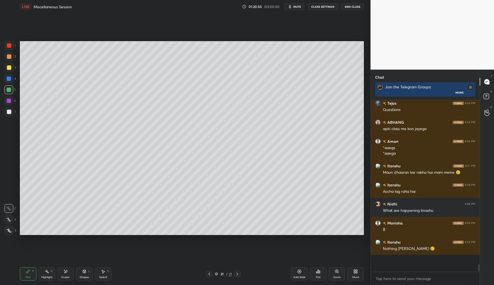
scroll to position [167, 107]
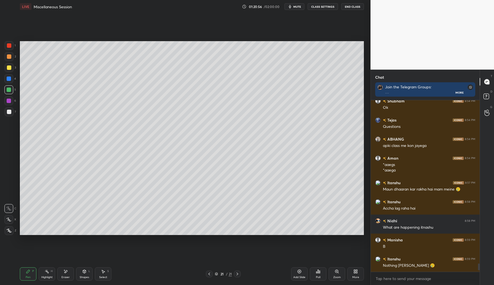
drag, startPoint x: 11, startPoint y: 113, endPoint x: 18, endPoint y: 117, distance: 7.7
click at [12, 114] on div at bounding box center [9, 111] width 9 height 9
click at [300, 271] on icon at bounding box center [300, 271] width 2 height 2
drag, startPoint x: 10, startPoint y: 56, endPoint x: 18, endPoint y: 52, distance: 8.8
click at [11, 56] on div at bounding box center [9, 56] width 4 height 4
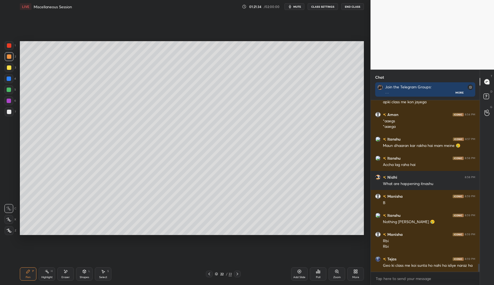
scroll to position [3444, 0]
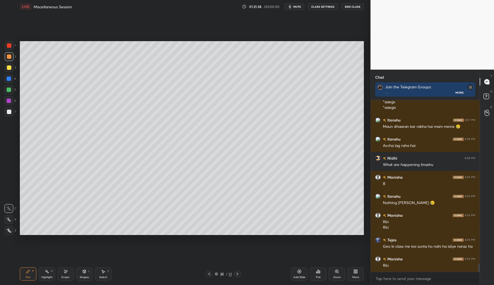
click at [317, 272] on icon at bounding box center [316, 272] width 1 height 1
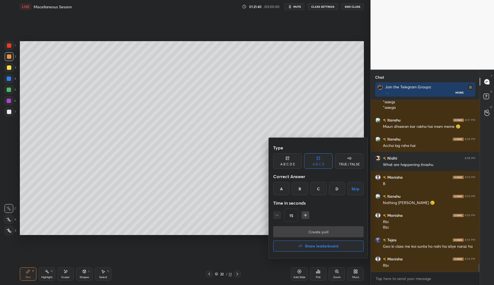
drag, startPoint x: 300, startPoint y: 191, endPoint x: 303, endPoint y: 195, distance: 4.8
click at [300, 191] on div "B" at bounding box center [300, 188] width 16 height 13
drag, startPoint x: 311, startPoint y: 232, endPoint x: 314, endPoint y: 234, distance: 4.1
click at [311, 231] on button "Create poll" at bounding box center [318, 231] width 91 height 11
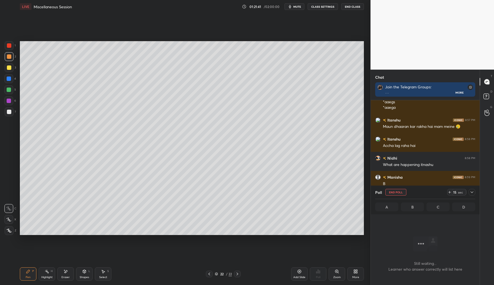
scroll to position [157, 107]
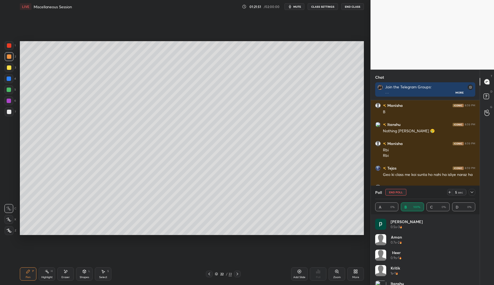
click at [9, 69] on div at bounding box center [9, 67] width 4 height 4
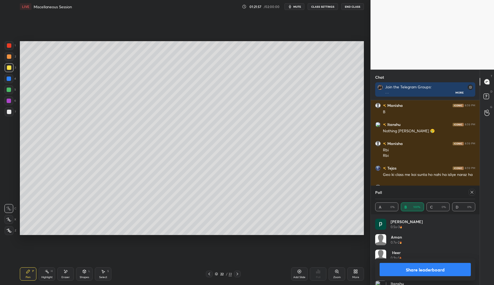
click at [470, 194] on div at bounding box center [472, 192] width 7 height 7
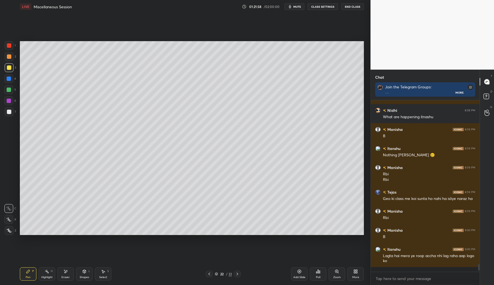
scroll to position [3487, 0]
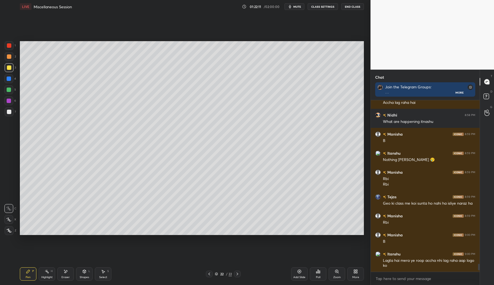
click at [300, 272] on icon at bounding box center [299, 271] width 4 height 4
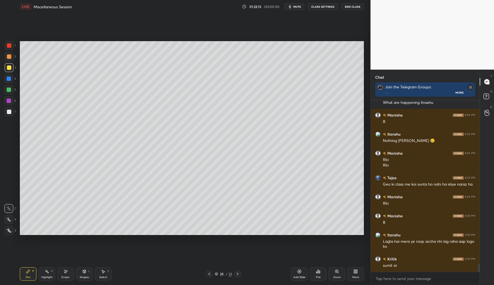
click at [9, 100] on div at bounding box center [9, 101] width 4 height 4
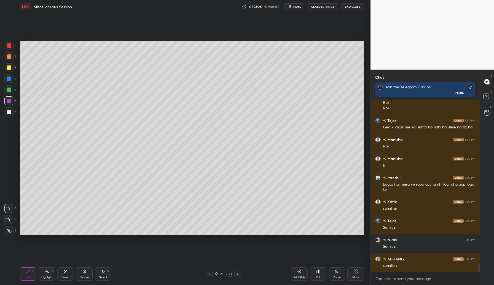
scroll to position [3582, 0]
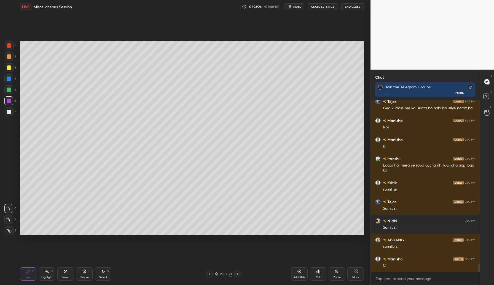
click at [319, 273] on icon at bounding box center [318, 271] width 1 height 3
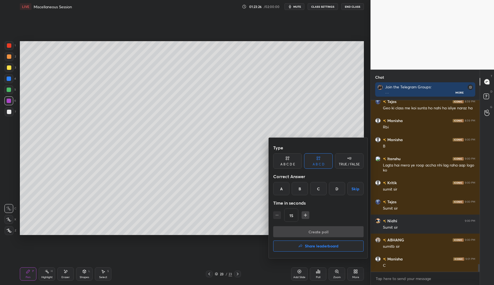
click at [319, 190] on div "C" at bounding box center [318, 188] width 16 height 13
drag, startPoint x: 316, startPoint y: 232, endPoint x: 320, endPoint y: 231, distance: 4.0
click at [317, 231] on button "Create poll" at bounding box center [318, 231] width 91 height 11
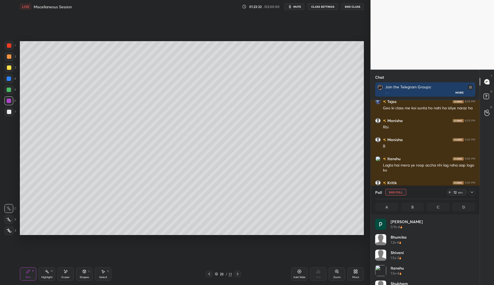
scroll to position [3616, 0]
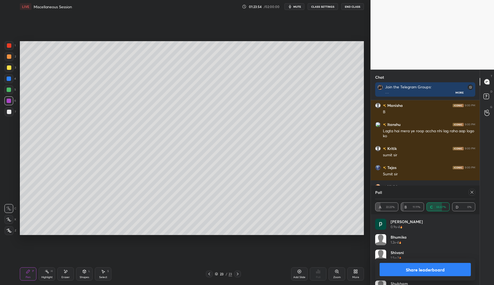
click at [473, 193] on icon at bounding box center [472, 192] width 3 height 3
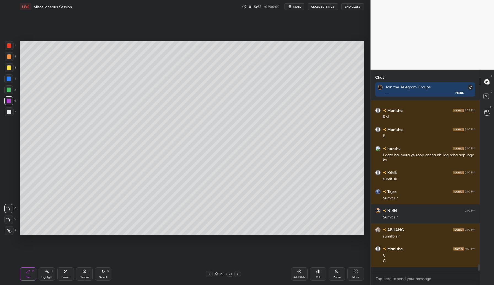
scroll to position [3588, 0]
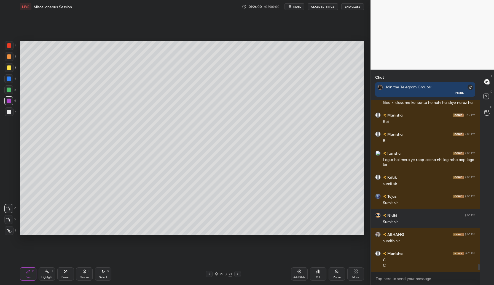
click at [297, 275] on div "Add Slide" at bounding box center [299, 273] width 17 height 13
click at [9, 57] on div at bounding box center [9, 56] width 4 height 4
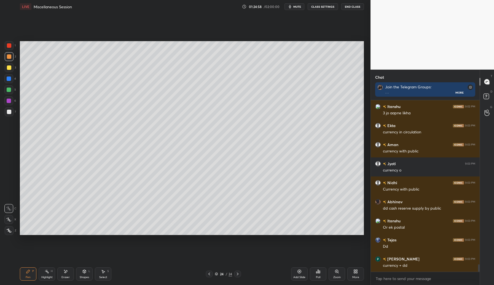
scroll to position [3778, 0]
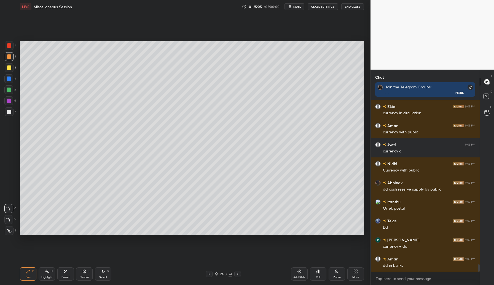
click at [301, 274] on div "Add Slide" at bounding box center [299, 273] width 17 height 13
drag, startPoint x: 9, startPoint y: 68, endPoint x: 17, endPoint y: 66, distance: 8.4
click at [9, 69] on div at bounding box center [9, 67] width 4 height 4
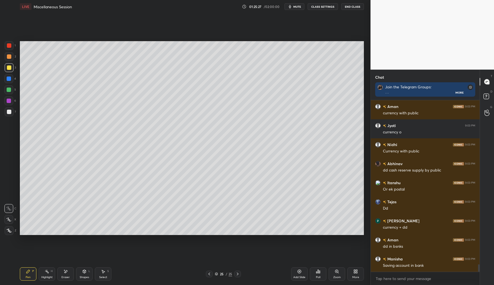
scroll to position [3816, 0]
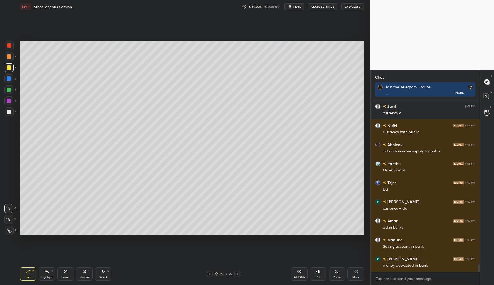
drag, startPoint x: 68, startPoint y: 275, endPoint x: 94, endPoint y: 245, distance: 39.3
click at [68, 275] on div "Eraser" at bounding box center [65, 273] width 17 height 13
drag, startPoint x: 31, startPoint y: 272, endPoint x: 35, endPoint y: 269, distance: 5.5
click at [32, 272] on div "Pen P" at bounding box center [28, 273] width 17 height 13
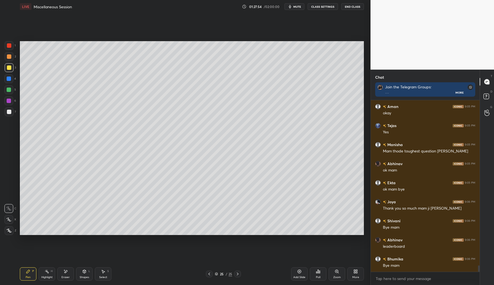
scroll to position [4412, 0]
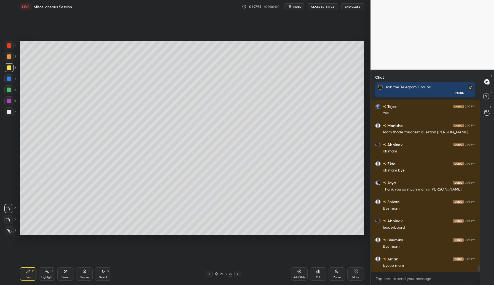
click at [318, 270] on icon at bounding box center [318, 271] width 4 height 4
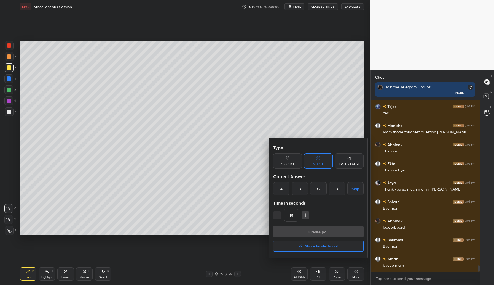
click at [315, 250] on button "Share leaderboard" at bounding box center [318, 245] width 91 height 11
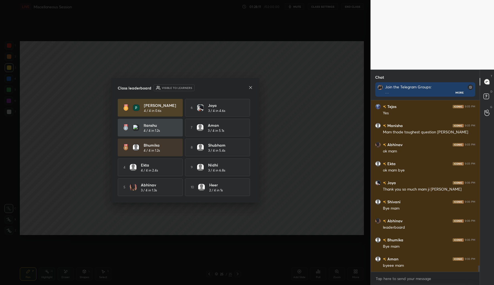
click at [251, 86] on icon at bounding box center [251, 87] width 4 height 4
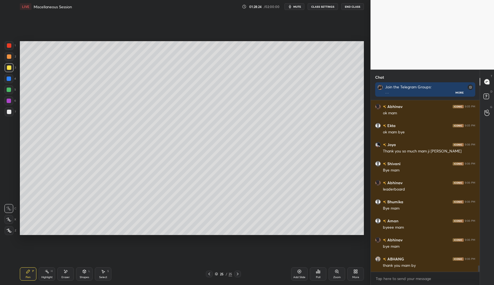
scroll to position [4469, 0]
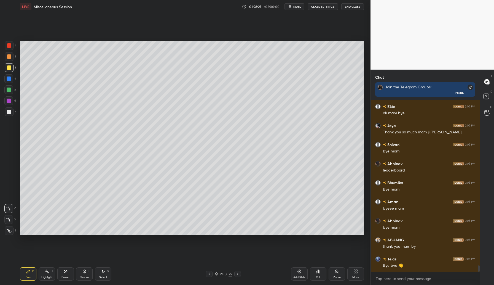
click at [351, 7] on button "End Class" at bounding box center [353, 6] width 23 height 7
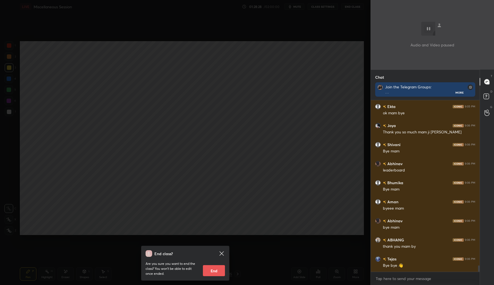
scroll to position [4488, 0]
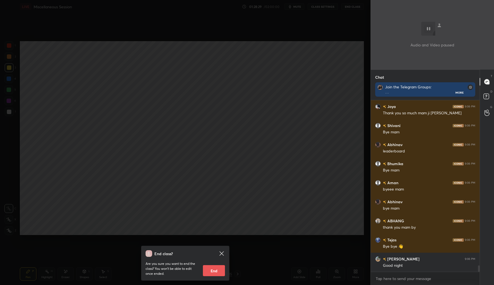
click at [216, 269] on button "End" at bounding box center [214, 270] width 22 height 11
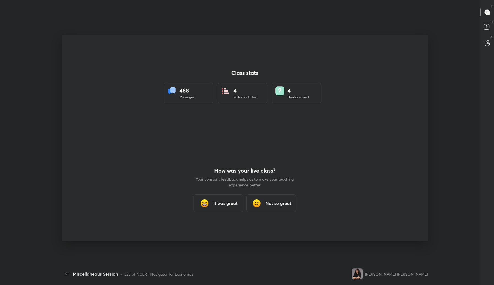
scroll to position [0, 0]
